Goal: Communication & Community: Answer question/provide support

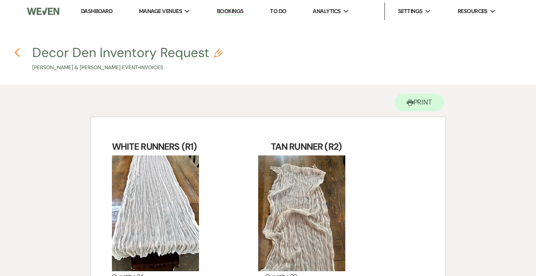
click at [17, 52] on icon "Previous" at bounding box center [17, 52] width 7 height 10
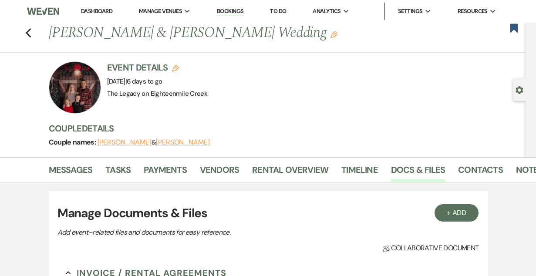
click at [94, 10] on link "Dashboard" at bounding box center [96, 10] width 31 height 7
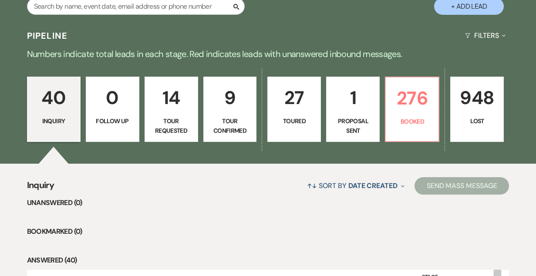
scroll to position [132, 0]
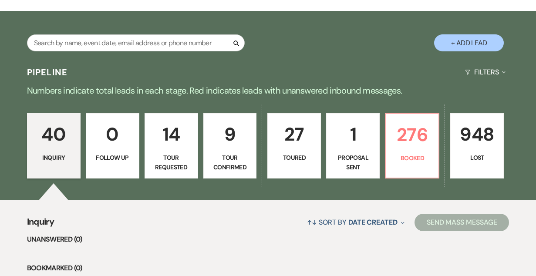
click at [227, 134] on p "9" at bounding box center [230, 134] width 42 height 29
select select "4"
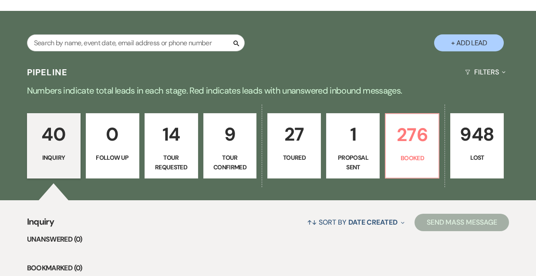
select select "4"
select select "8"
select select "1"
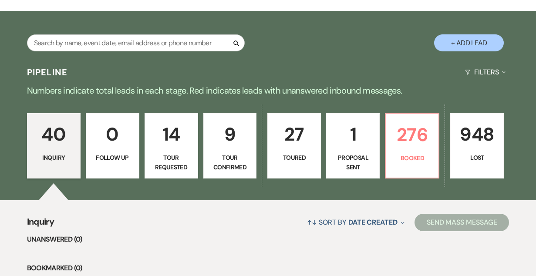
select select "4"
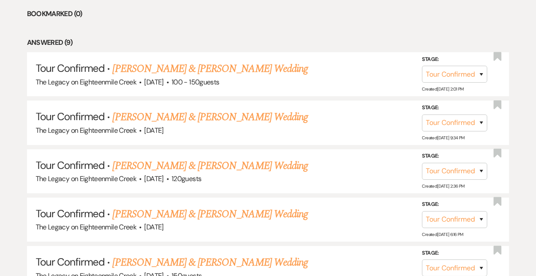
scroll to position [389, 0]
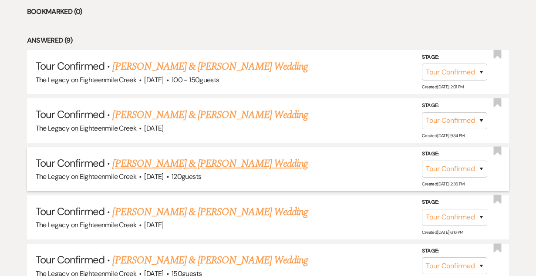
click at [192, 163] on link "[PERSON_NAME] & [PERSON_NAME] Wedding" at bounding box center [209, 164] width 195 height 16
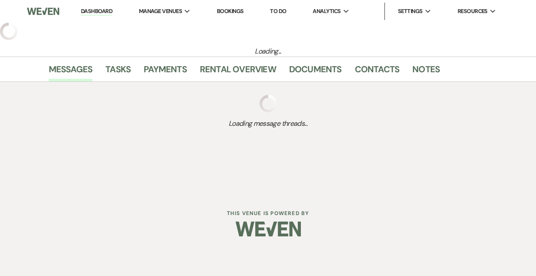
select select "4"
select select "5"
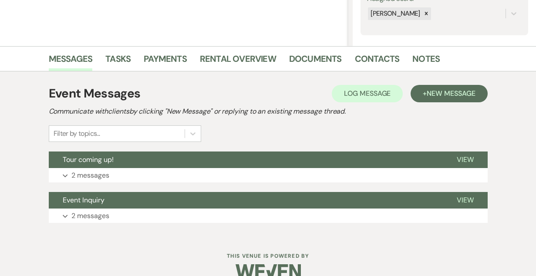
scroll to position [175, 0]
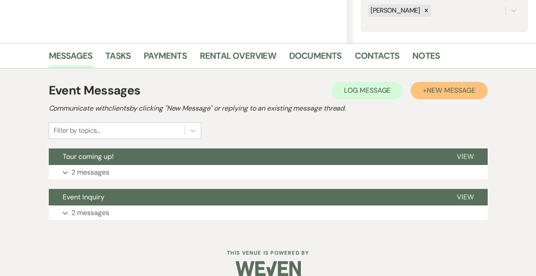
click at [454, 86] on span "New Message" at bounding box center [451, 90] width 48 height 9
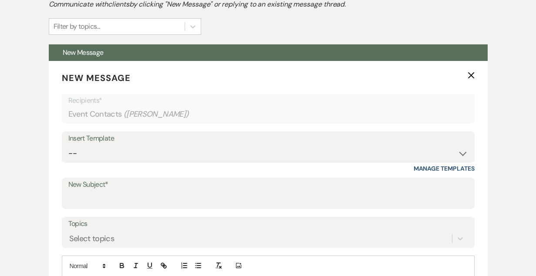
scroll to position [280, 0]
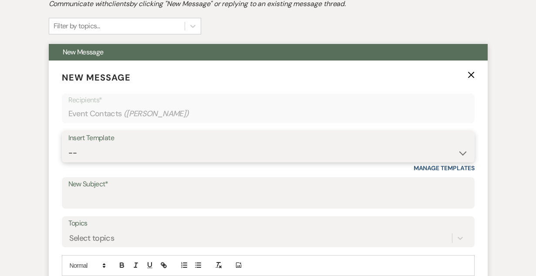
click at [219, 156] on select "-- Inquiry Follow Up- Just checking in :) Tour Date/Time Confirmation Proposal …" at bounding box center [268, 153] width 400 height 17
select select "2326"
type input "GREAT TO MEET YOU!"
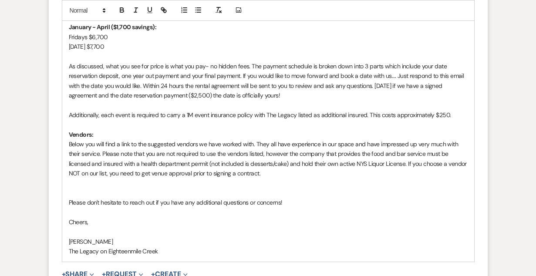
scroll to position [625, 0]
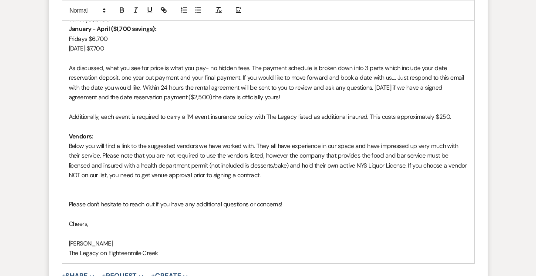
click at [454, 117] on p "Additionally, each event is required to carry a 1M event insurance policy with …" at bounding box center [268, 117] width 399 height 10
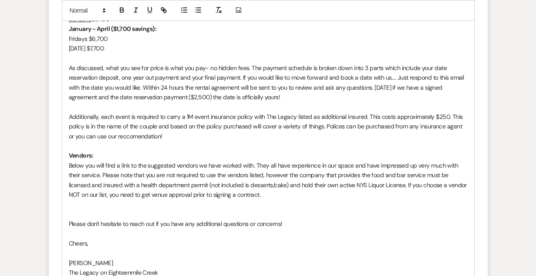
click at [130, 137] on p "Additionally, each event is required to carry a 1M event insurance policy with …" at bounding box center [268, 126] width 399 height 29
click at [156, 137] on p "Additionally, each event is required to carry a 1M event insurance policy with …" at bounding box center [268, 126] width 399 height 29
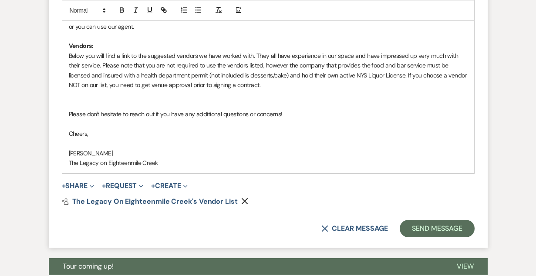
scroll to position [736, 0]
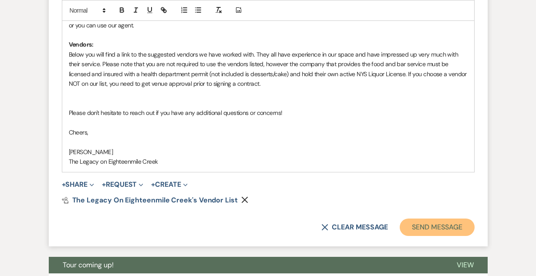
click at [422, 228] on button "Send Message" at bounding box center [437, 226] width 74 height 17
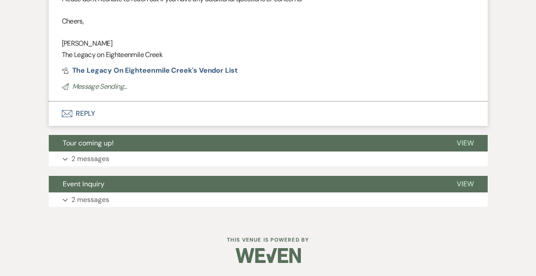
scroll to position [412, 0]
